Goal: Task Accomplishment & Management: Manage account settings

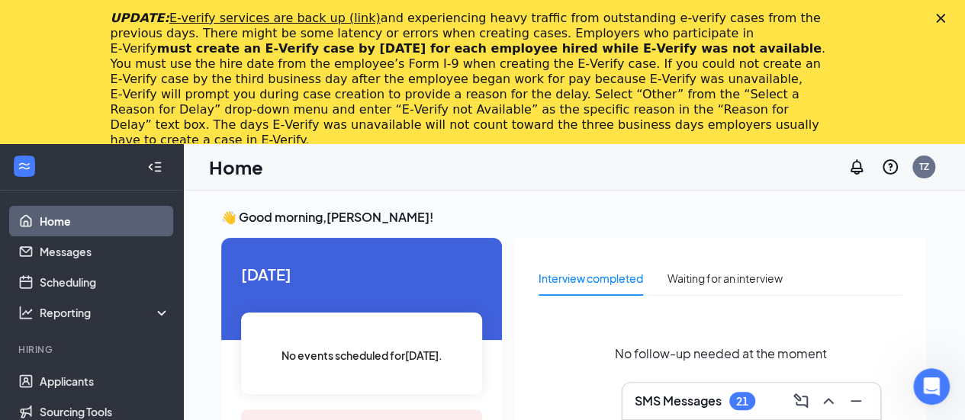
click at [951, 11] on div "UPDATE: E-verify services are back up (link) and experiencing heavy traffic fro…" at bounding box center [482, 79] width 965 height 146
click at [945, 18] on polygon "Close" at bounding box center [940, 18] width 9 height 9
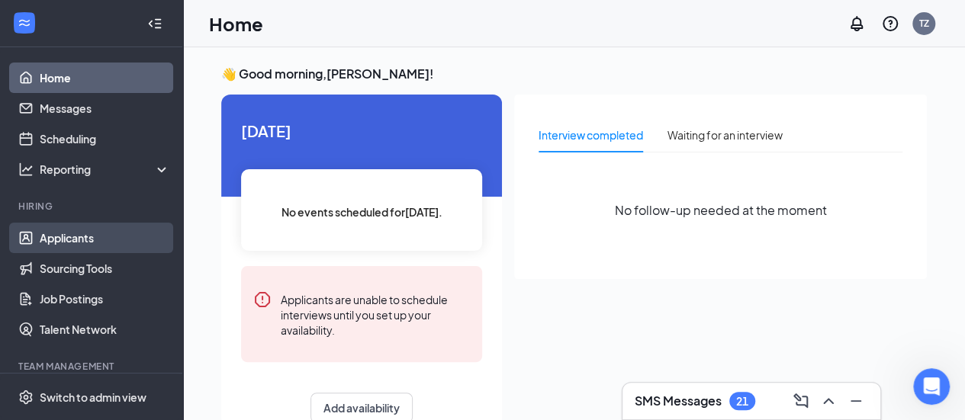
click at [77, 237] on link "Applicants" at bounding box center [105, 238] width 130 height 31
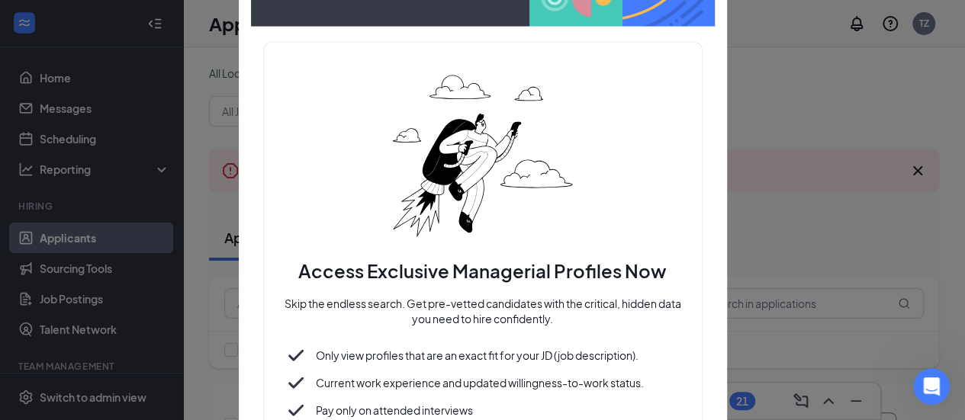
click at [903, 237] on div at bounding box center [482, 210] width 965 height 420
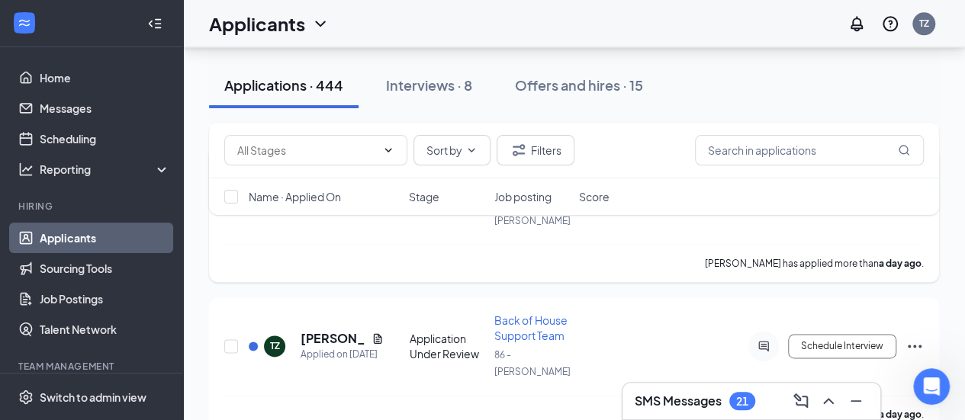
scroll to position [3797, 0]
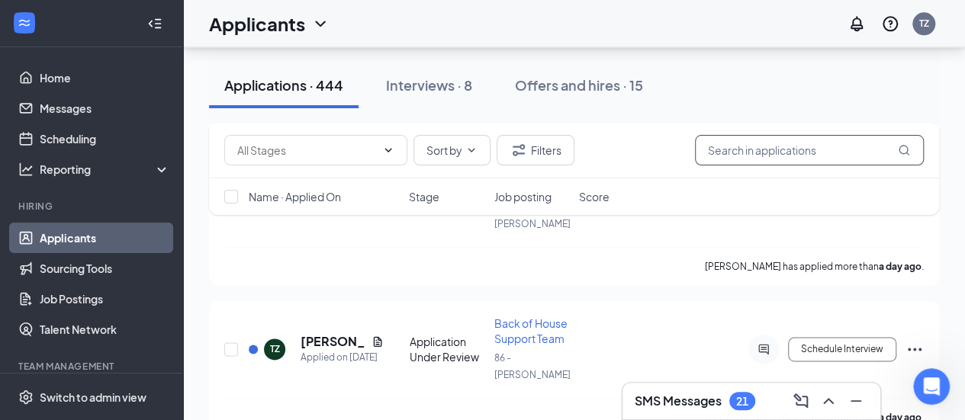
click at [821, 160] on input "text" at bounding box center [809, 150] width 229 height 31
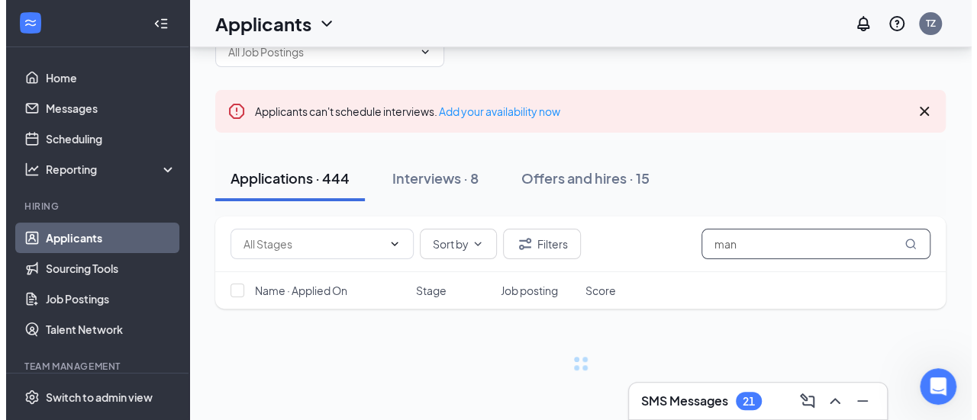
scroll to position [59, 0]
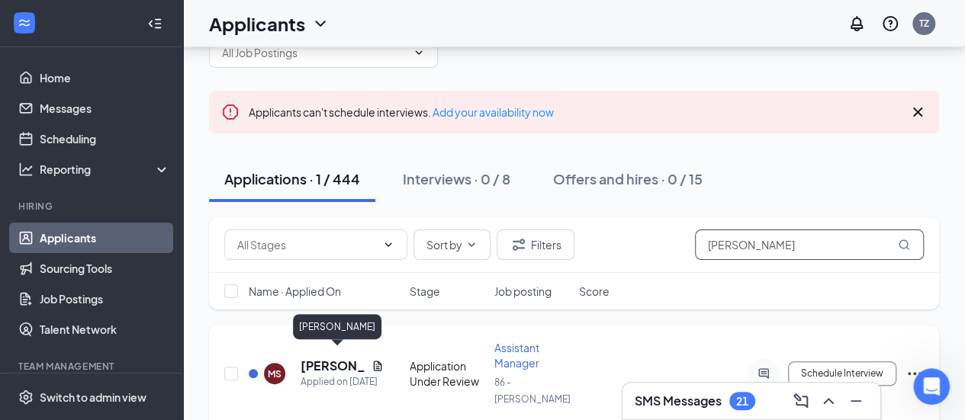
type input "[PERSON_NAME]"
click at [332, 358] on h5 "[PERSON_NAME]" at bounding box center [333, 366] width 65 height 17
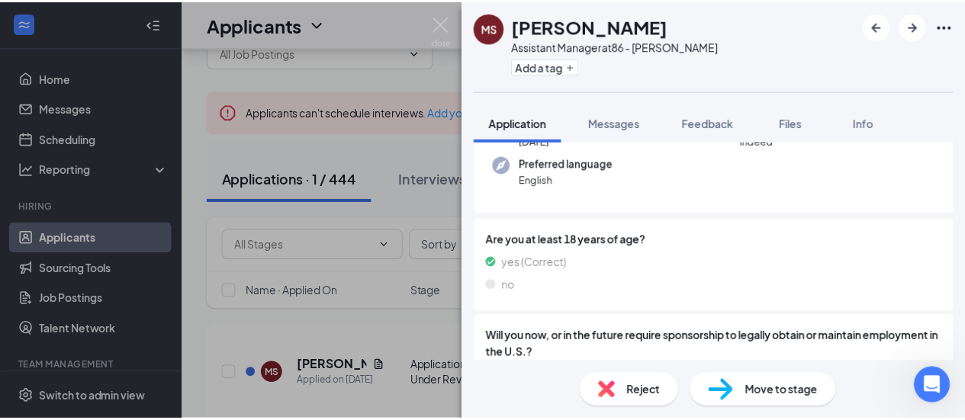
scroll to position [148, 0]
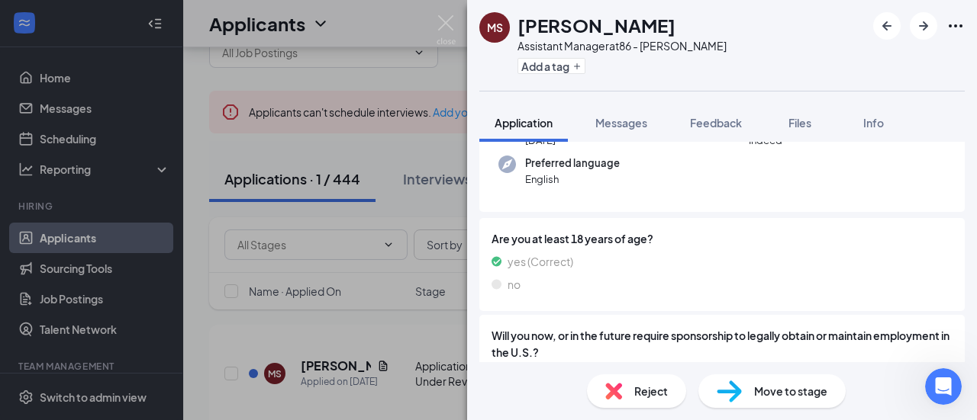
click at [798, 398] on span "Move to stage" at bounding box center [790, 391] width 73 height 17
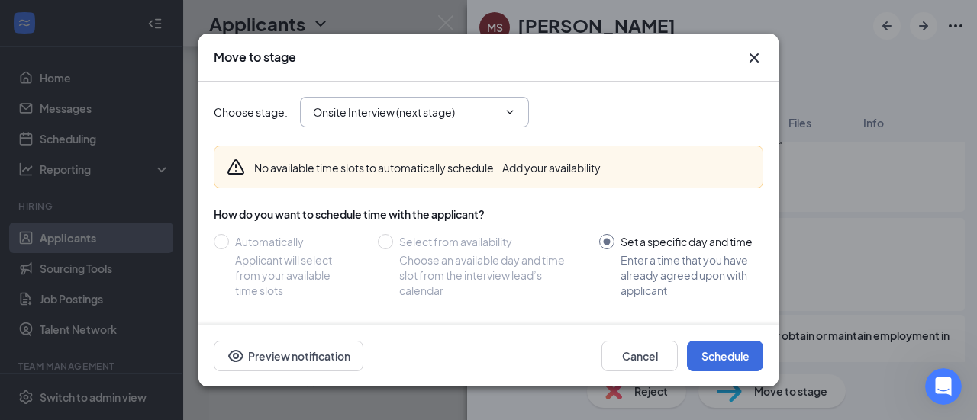
click at [505, 114] on icon "ChevronDown" at bounding box center [510, 112] width 12 height 12
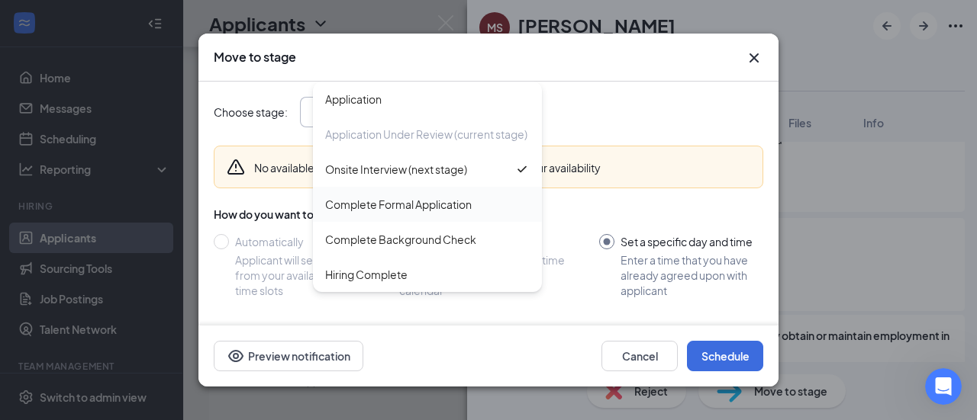
click at [442, 211] on div "Complete Formal Application" at bounding box center [398, 204] width 146 height 17
type input "Complete Formal Application"
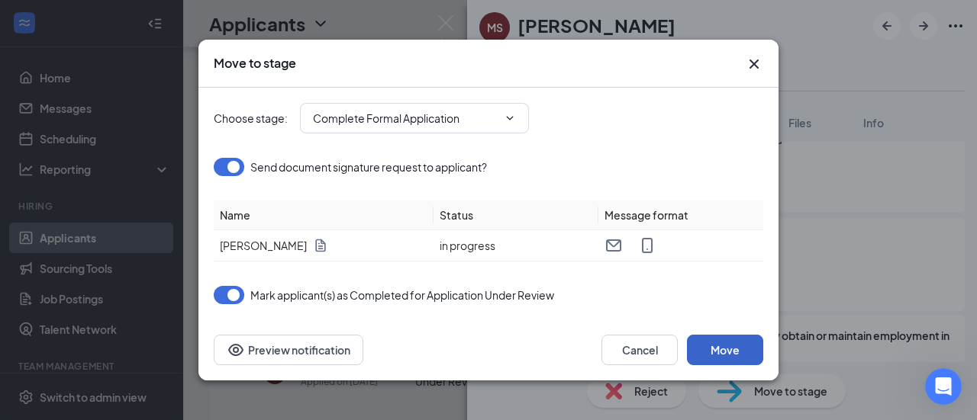
click at [735, 349] on button "Move" at bounding box center [725, 350] width 76 height 31
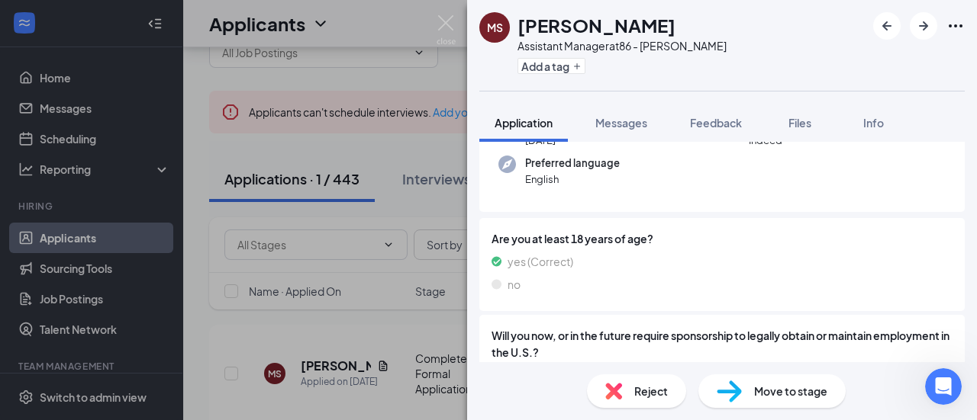
click at [768, 384] on span "Move to stage" at bounding box center [790, 391] width 73 height 17
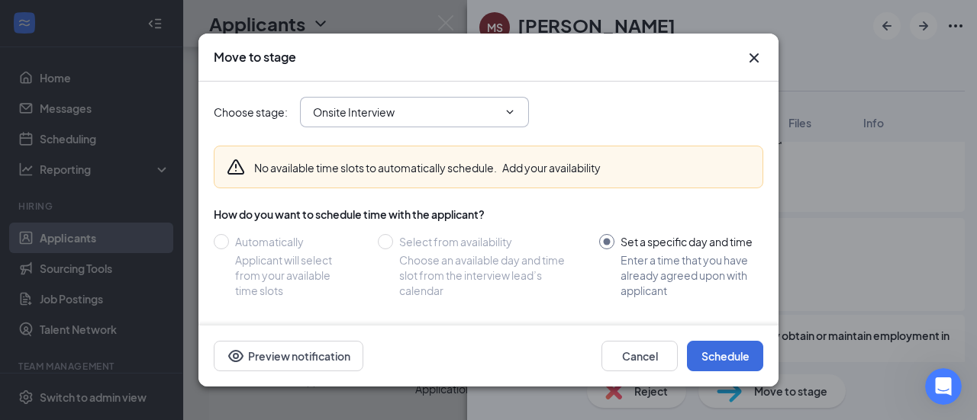
click at [498, 103] on span "Onsite Interview" at bounding box center [414, 112] width 229 height 31
click at [510, 108] on icon "ChevronDown" at bounding box center [510, 112] width 12 height 12
click at [727, 351] on button "Schedule" at bounding box center [725, 356] width 76 height 31
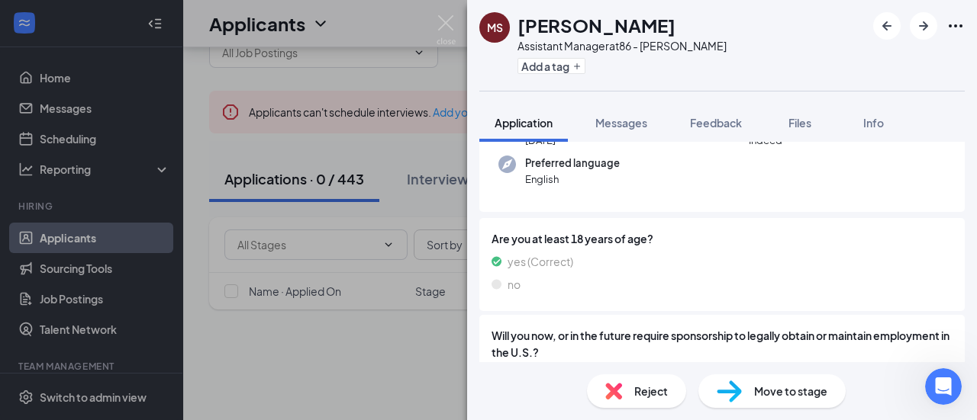
click at [796, 384] on span "Move to stage" at bounding box center [790, 391] width 73 height 17
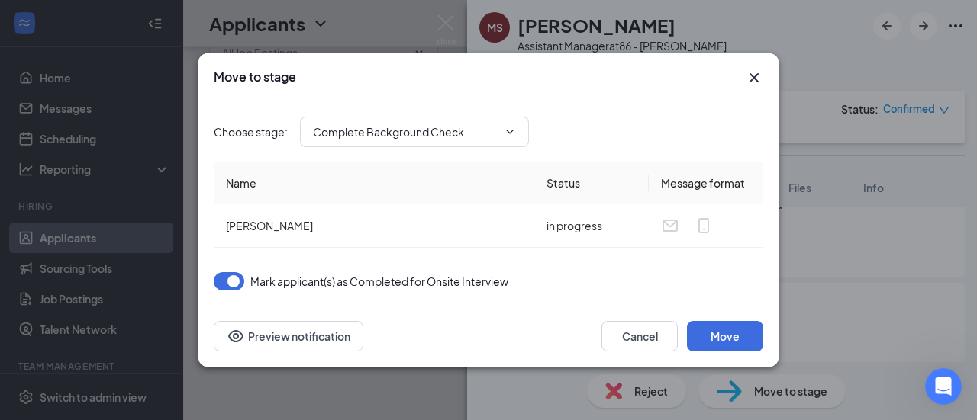
click at [734, 319] on div "Cancel Move Preview notification" at bounding box center [488, 336] width 580 height 61
click at [731, 330] on button "Move" at bounding box center [725, 336] width 76 height 31
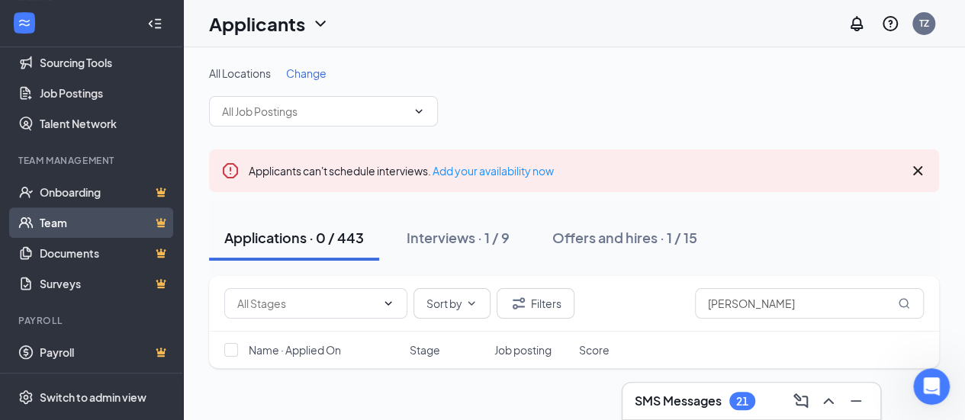
click at [40, 225] on link "Team" at bounding box center [105, 223] width 130 height 31
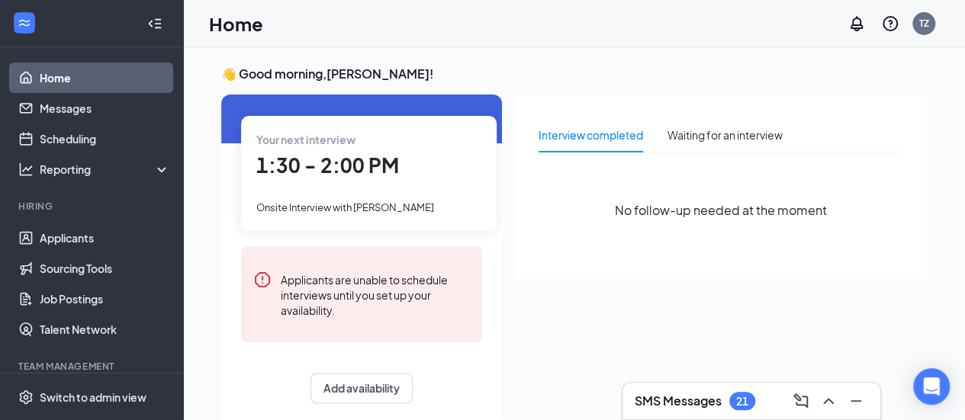
scroll to position [53, 0]
click at [331, 220] on div "Your next interview 1:30 - 2:00 PM Onsite Interview with [PERSON_NAME]" at bounding box center [369, 173] width 256 height 114
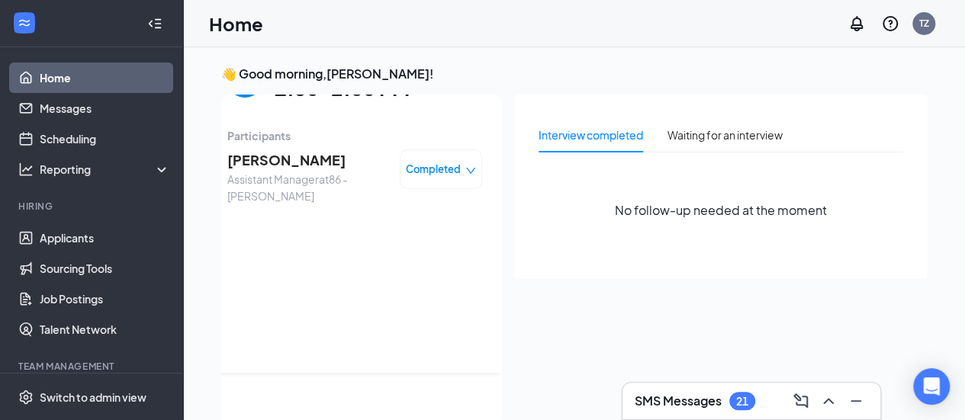
scroll to position [6, 0]
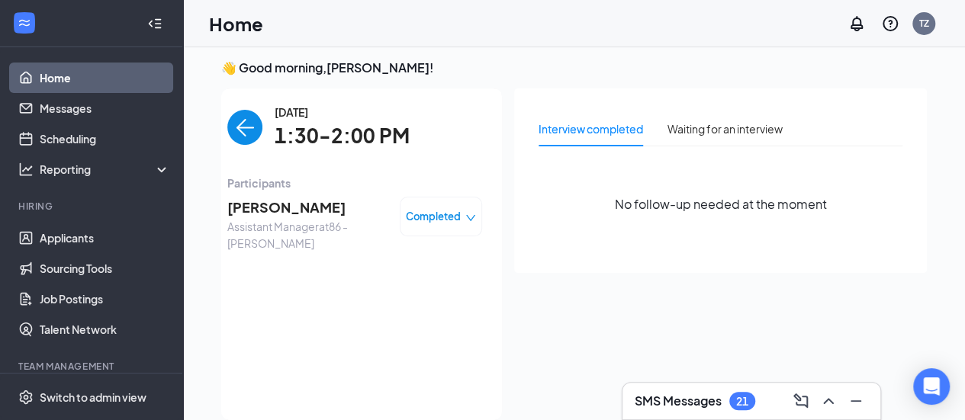
click at [426, 209] on span "Completed" at bounding box center [433, 216] width 55 height 15
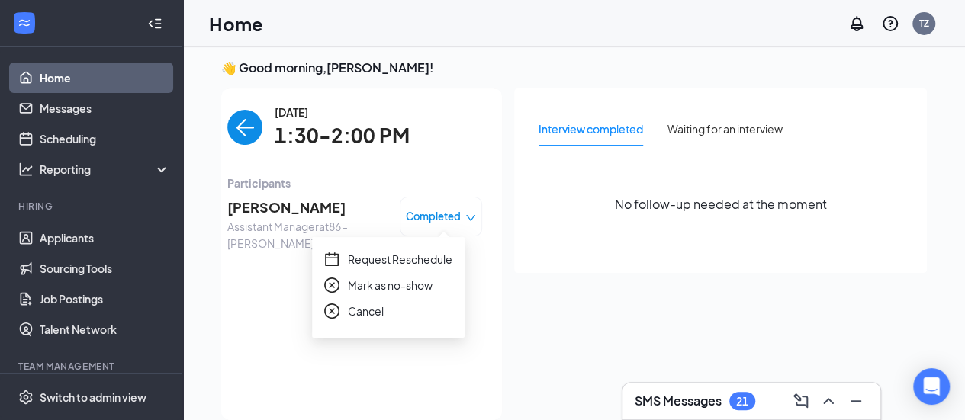
click at [331, 307] on icon "close-circle" at bounding box center [331, 311] width 15 height 15
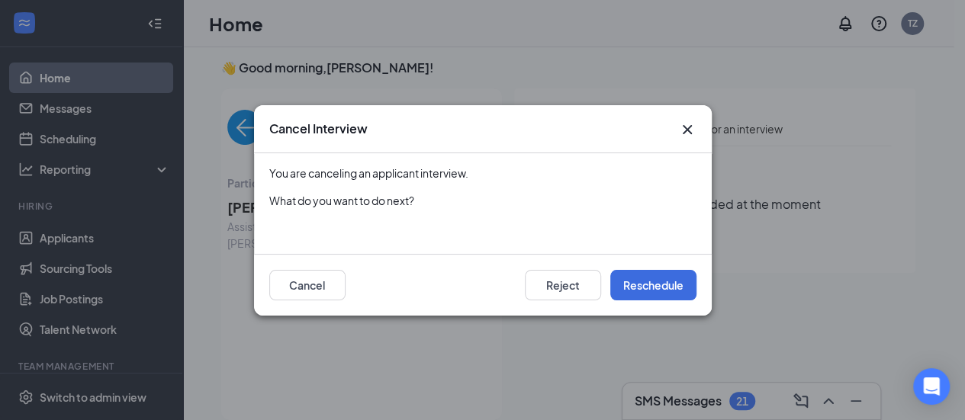
click at [689, 125] on icon "Cross" at bounding box center [687, 130] width 18 height 18
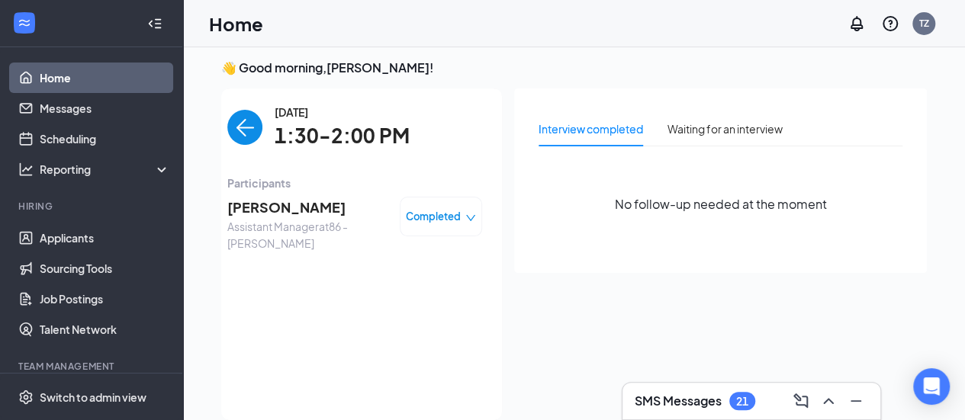
scroll to position [32, 0]
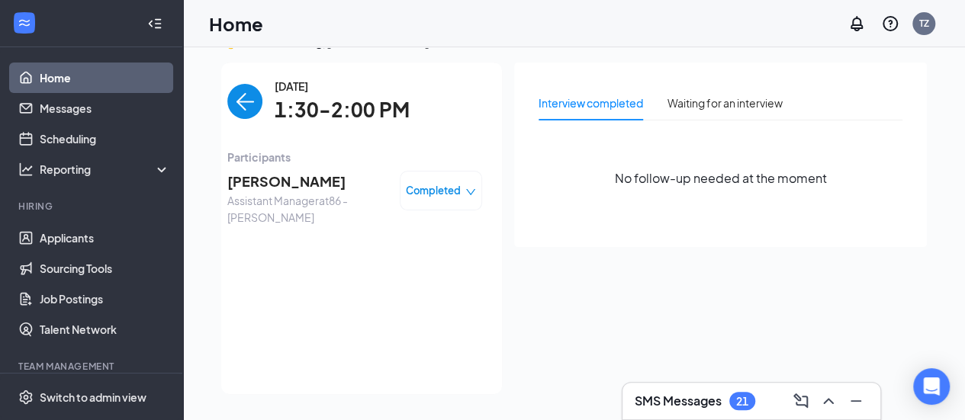
click at [227, 109] on img "back-button" at bounding box center [244, 101] width 35 height 35
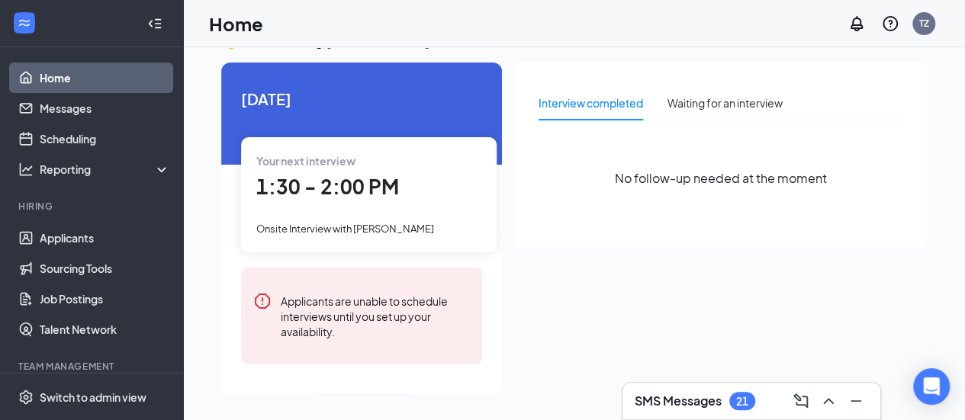
scroll to position [0, 0]
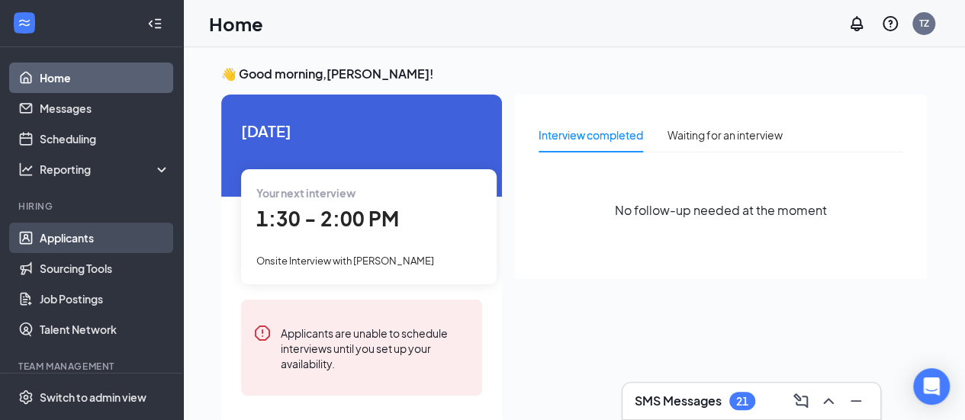
click at [73, 236] on link "Applicants" at bounding box center [105, 238] width 130 height 31
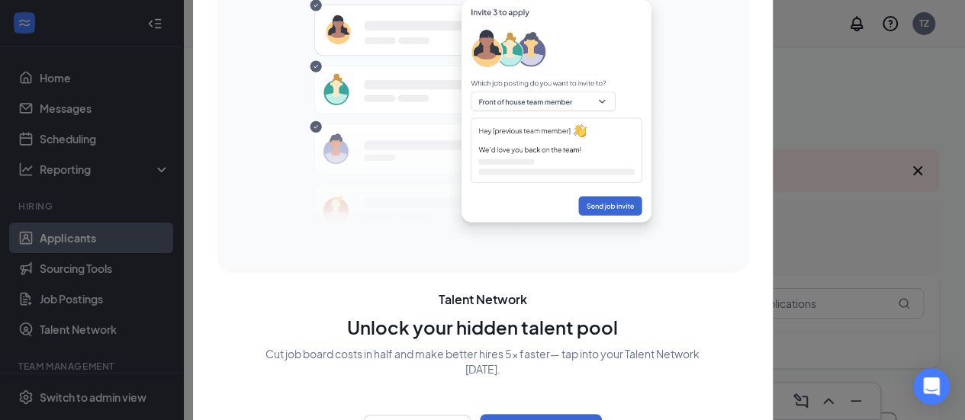
click at [862, 271] on div at bounding box center [482, 210] width 965 height 420
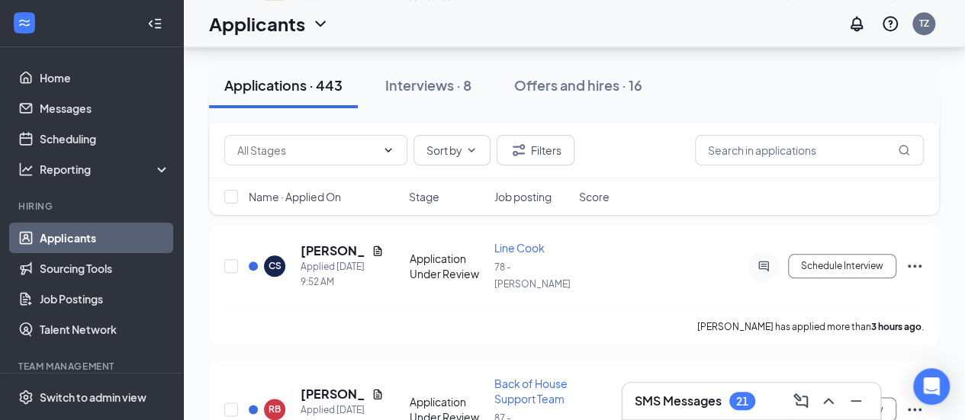
scroll to position [700, 0]
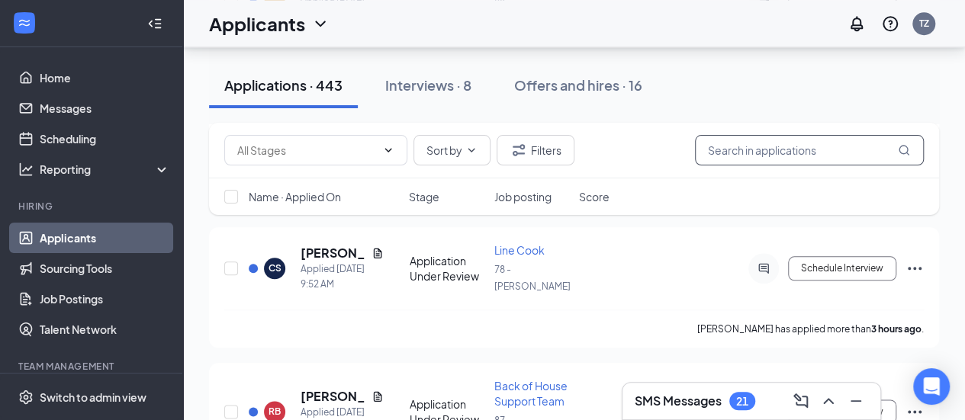
click at [821, 149] on input "text" at bounding box center [809, 150] width 229 height 31
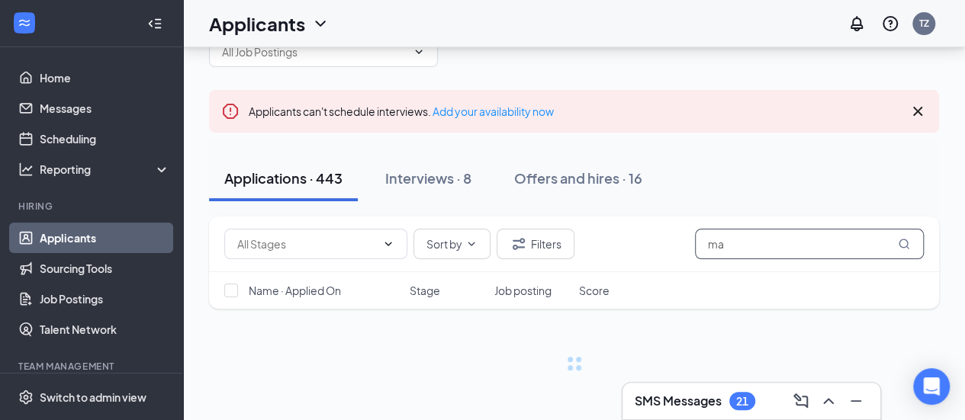
scroll to position [59, 0]
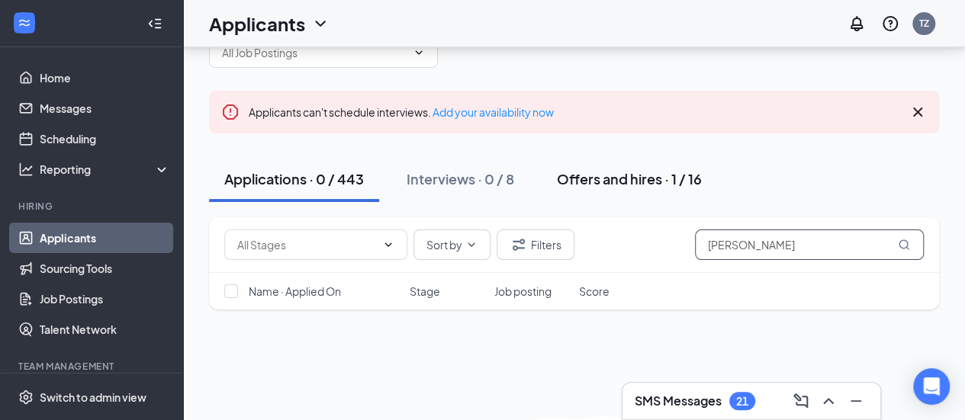
type input "[PERSON_NAME]"
click at [681, 183] on div "Offers and hires · 1 / 16" at bounding box center [629, 178] width 145 height 19
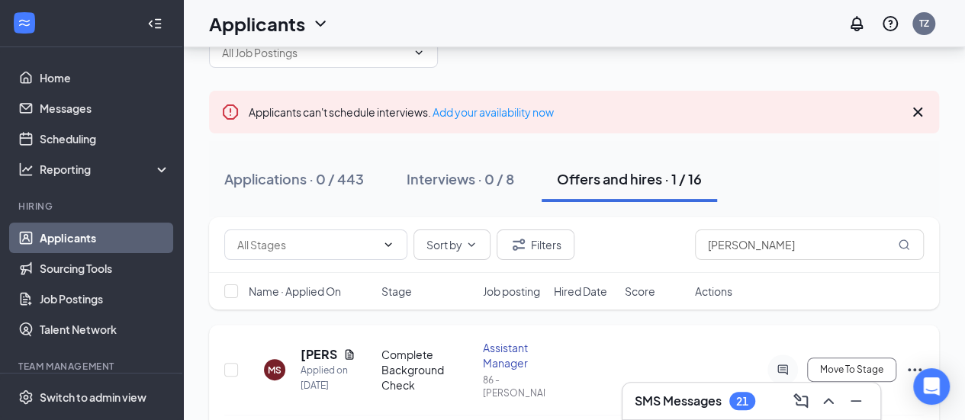
scroll to position [108, 0]
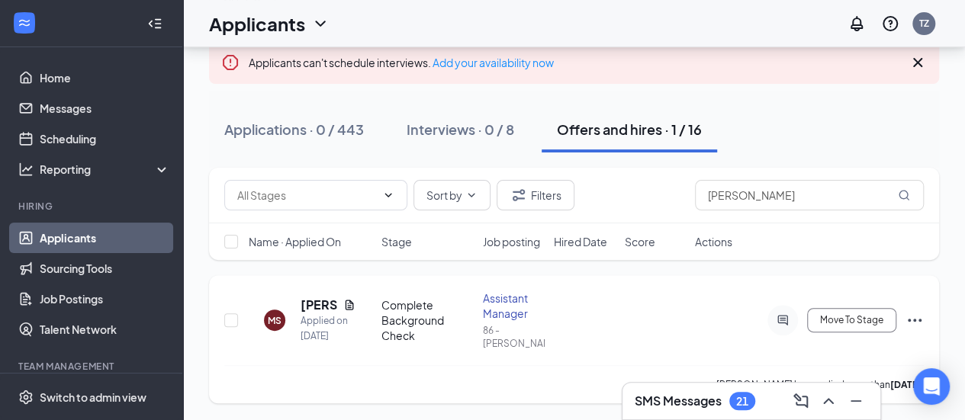
click at [918, 315] on icon "Ellipses" at bounding box center [915, 320] width 18 height 18
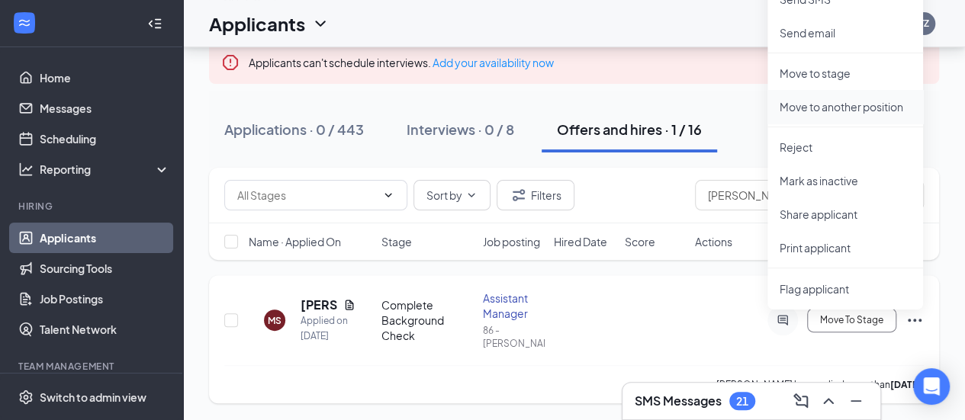
scroll to position [0, 0]
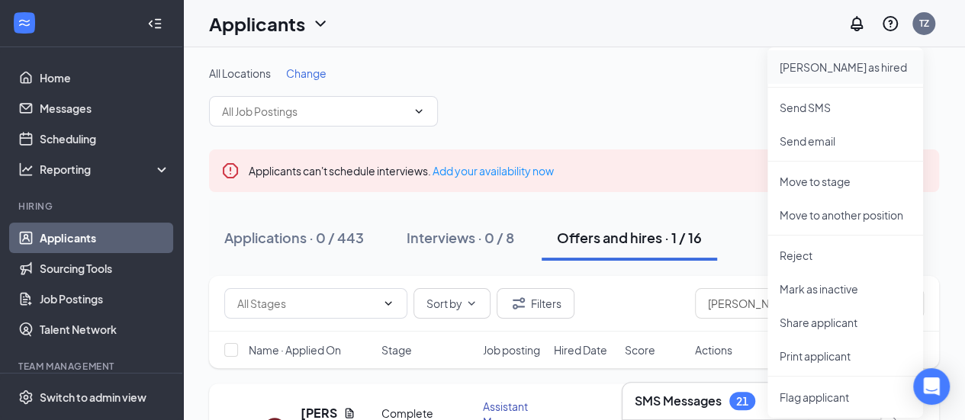
click at [833, 68] on p "Mark as hired" at bounding box center [845, 67] width 131 height 15
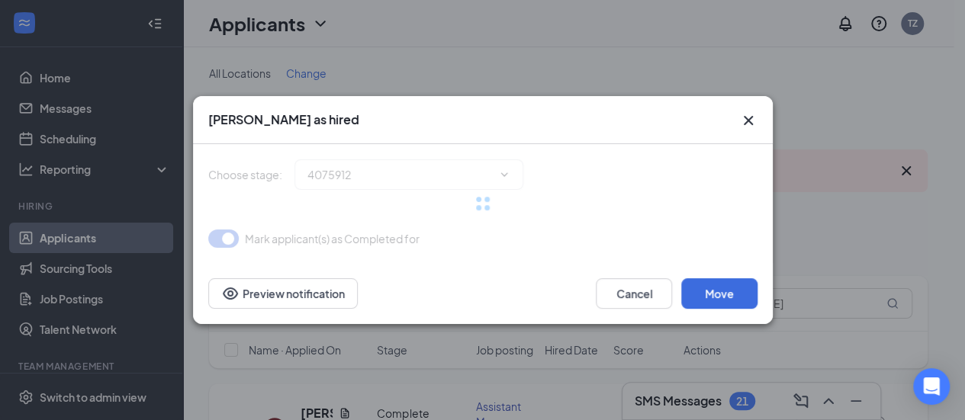
type input "Hiring Complete (final stage)"
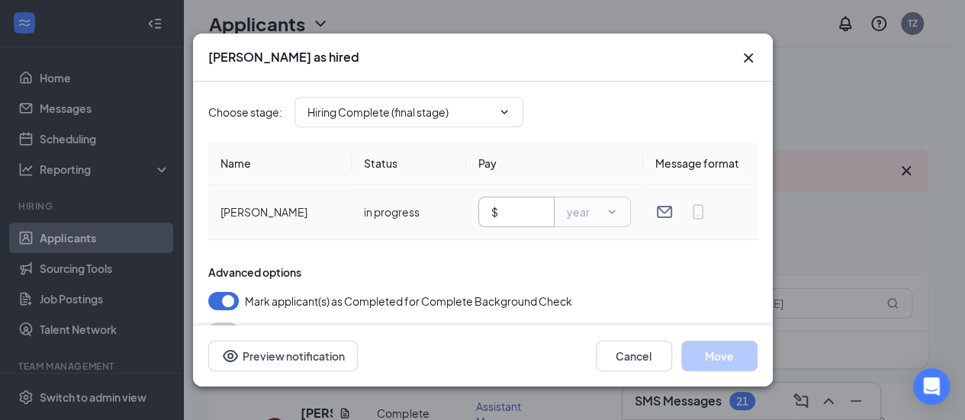
click at [501, 208] on input "text" at bounding box center [521, 212] width 40 height 17
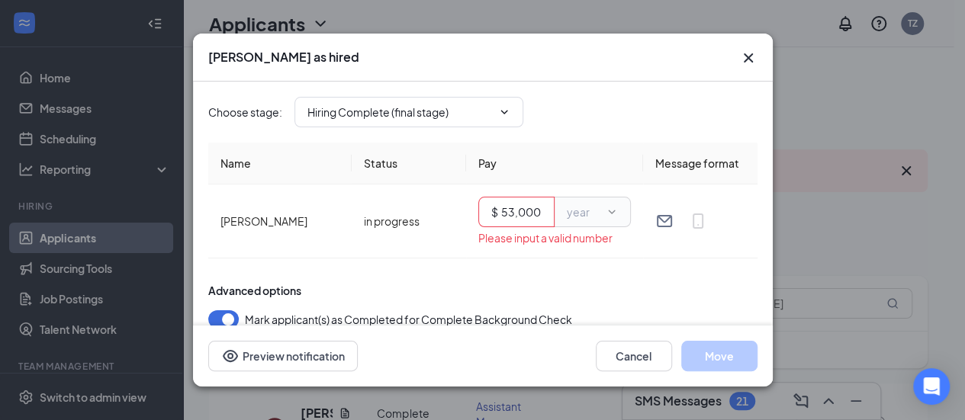
click at [626, 298] on div "Advanced options Mark applicant(s) as Completed for Complete Background Check M…" at bounding box center [482, 321] width 549 height 76
click at [536, 211] on span "$ 53,000" at bounding box center [516, 212] width 76 height 31
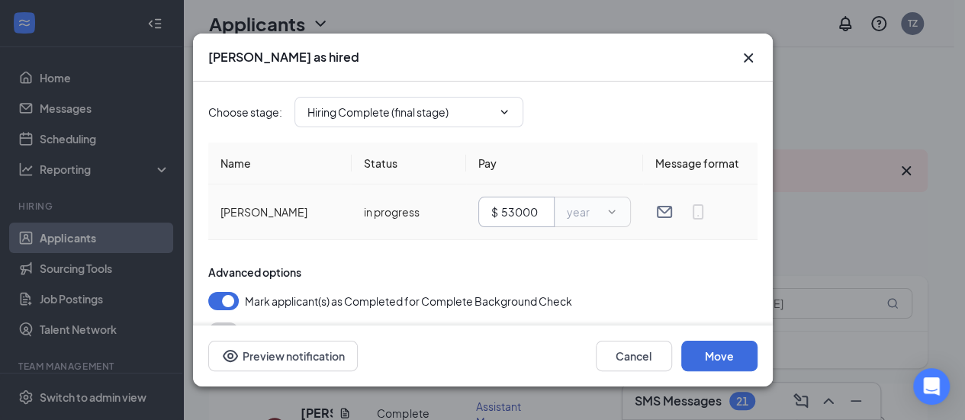
scroll to position [28, 0]
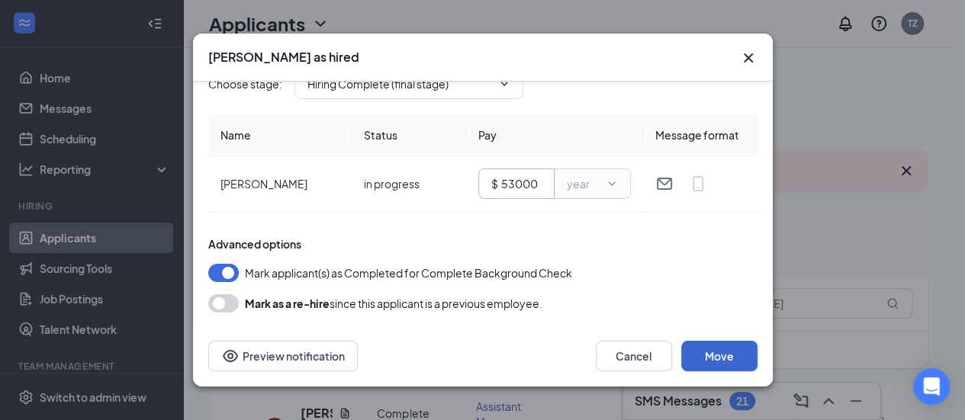
type input "53000"
click at [733, 350] on button "Move" at bounding box center [719, 356] width 76 height 31
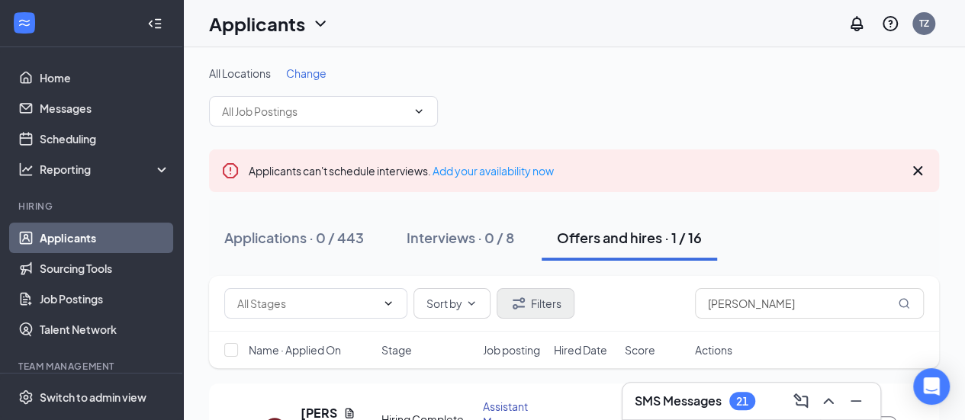
scroll to position [108, 0]
